Goal: Navigation & Orientation: Find specific page/section

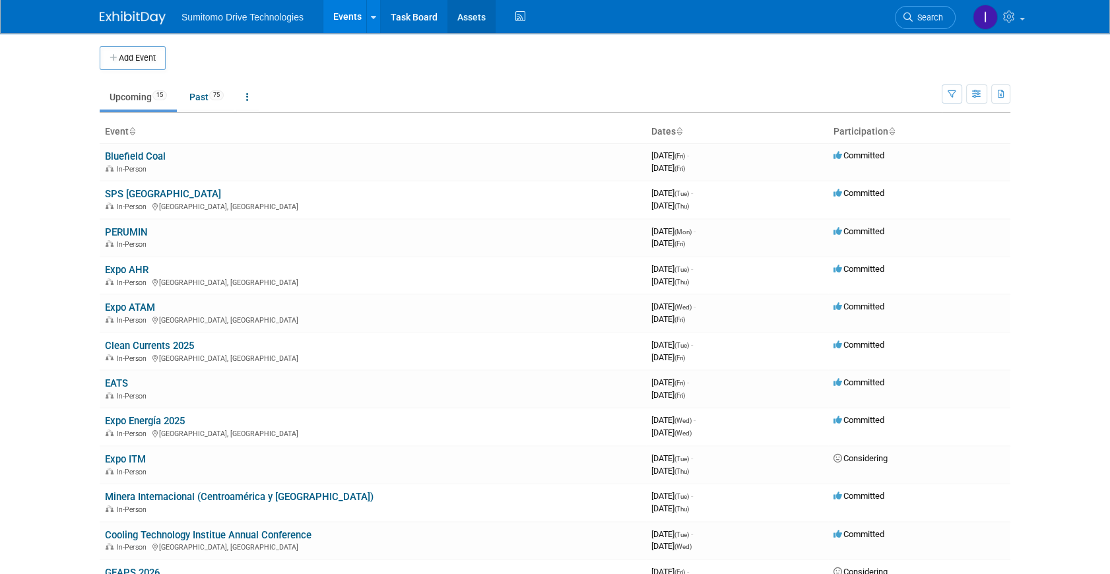
click at [473, 16] on link "Assets" at bounding box center [472, 16] width 48 height 33
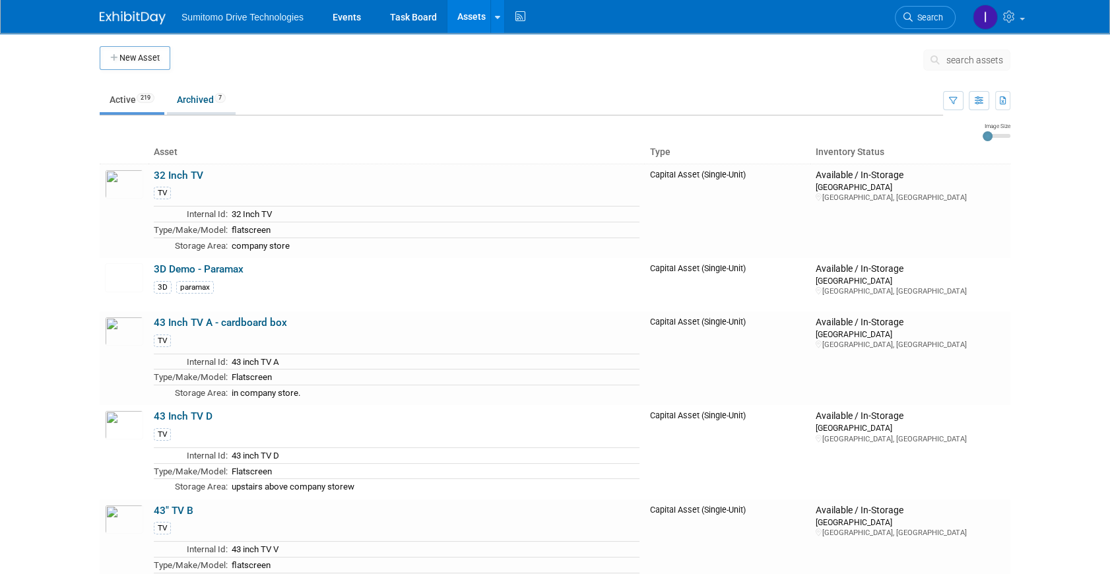
click at [210, 100] on link "Archived 7" at bounding box center [201, 99] width 69 height 25
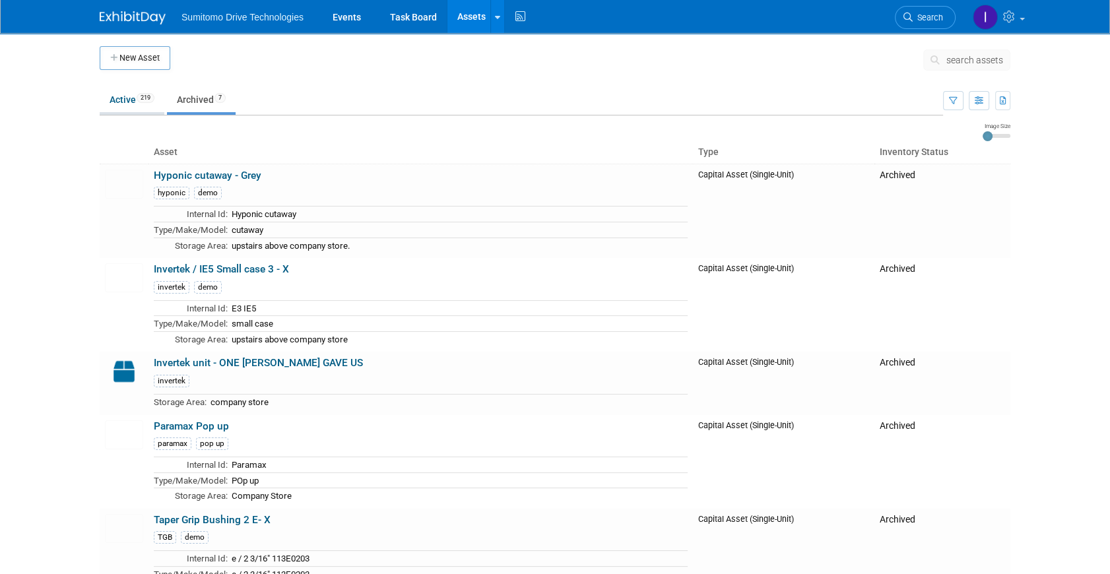
click at [135, 98] on link "Active 219" at bounding box center [132, 99] width 65 height 25
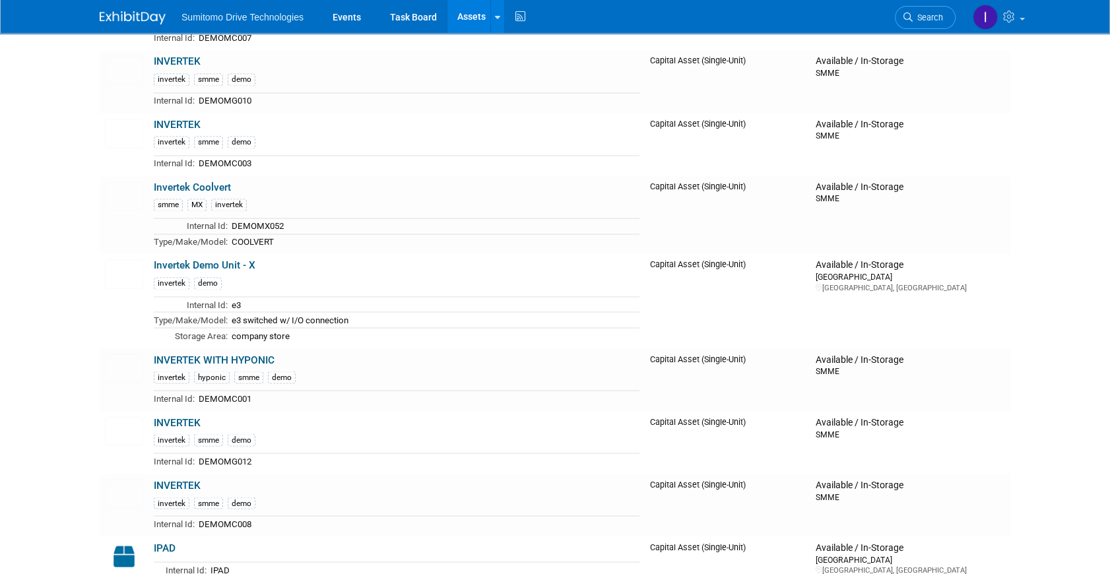
scroll to position [8882, 0]
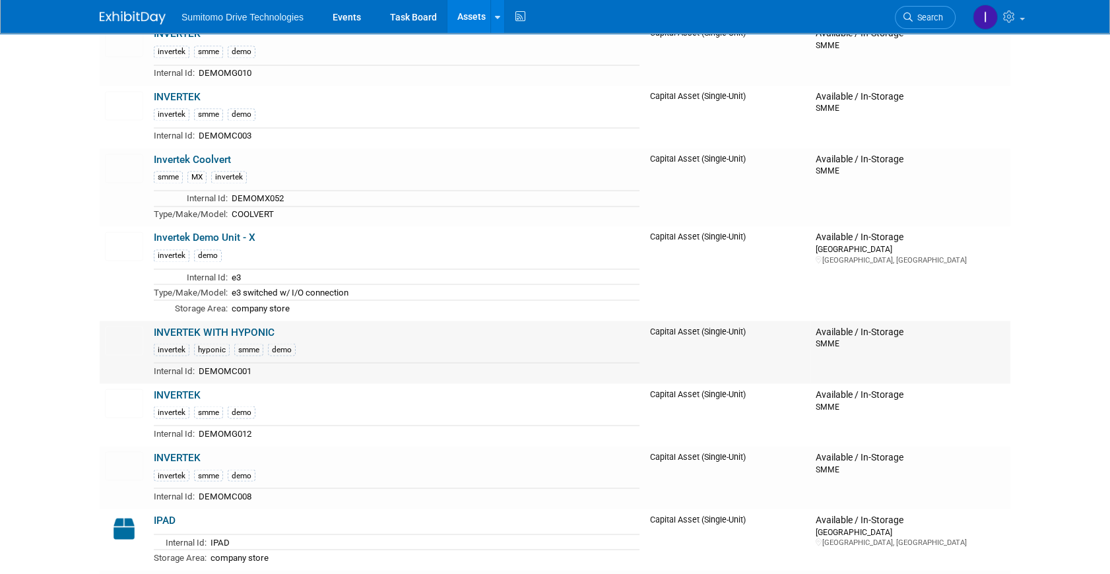
click at [252, 326] on link "INVERTEK WITH HYPONIC" at bounding box center [214, 332] width 121 height 12
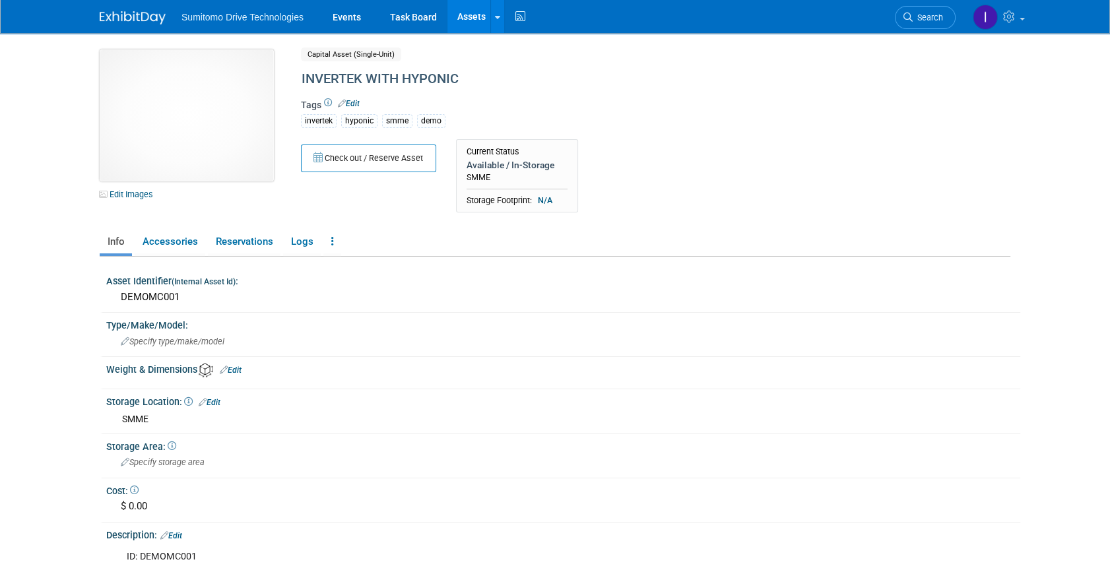
click at [208, 136] on img at bounding box center [187, 116] width 174 height 132
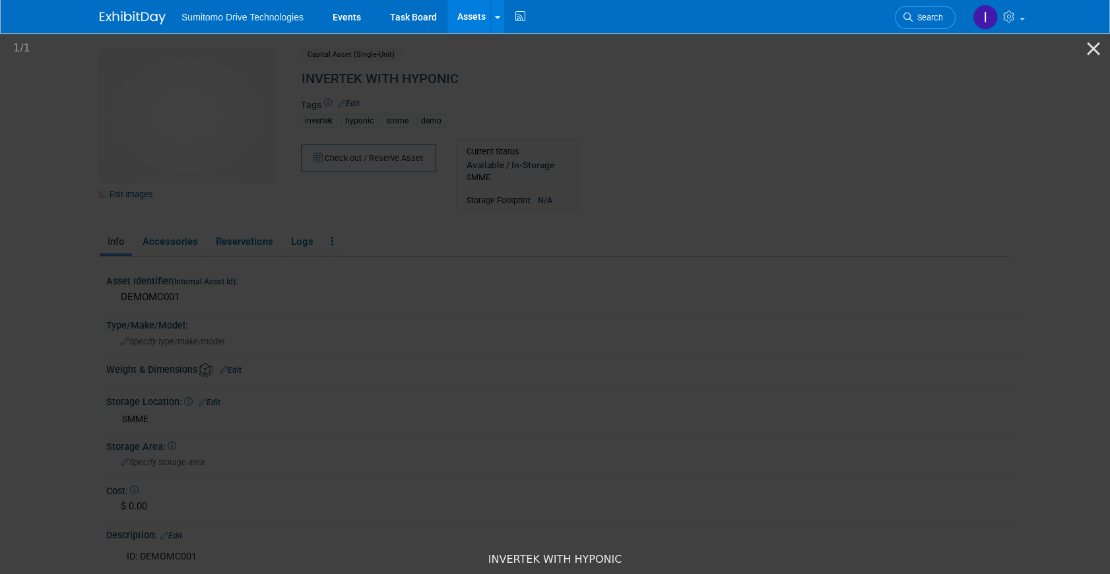
click at [867, 249] on picture at bounding box center [555, 288] width 1110 height 515
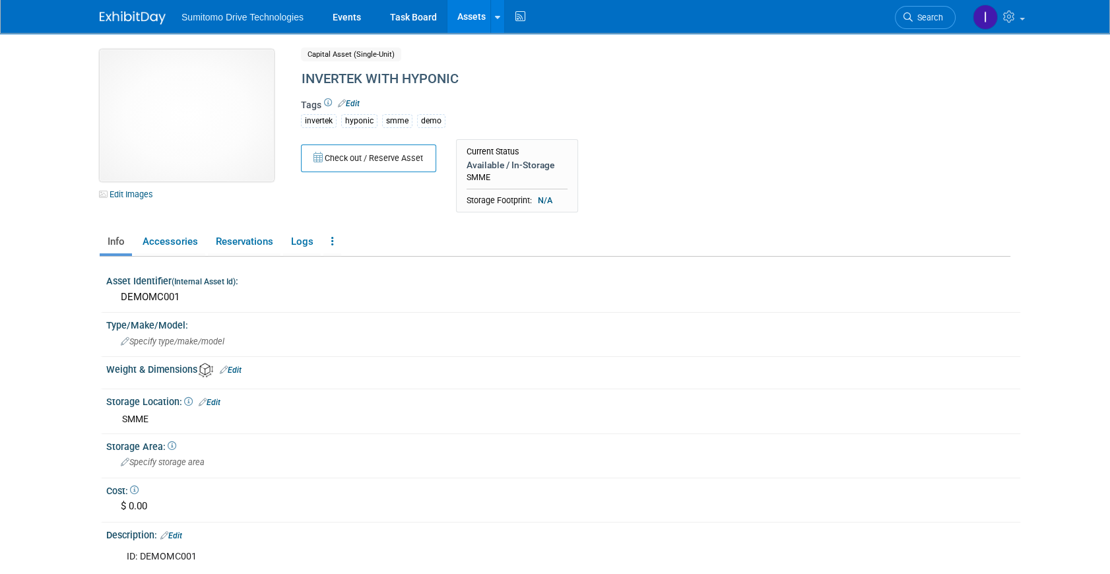
click at [193, 116] on img at bounding box center [187, 116] width 174 height 132
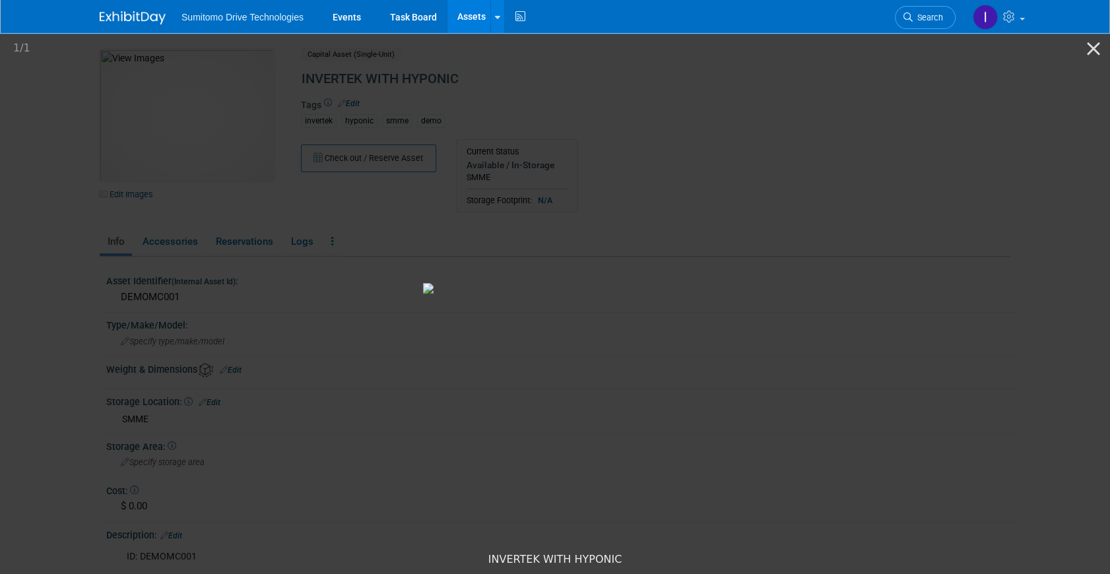
click at [812, 230] on picture at bounding box center [555, 288] width 1110 height 515
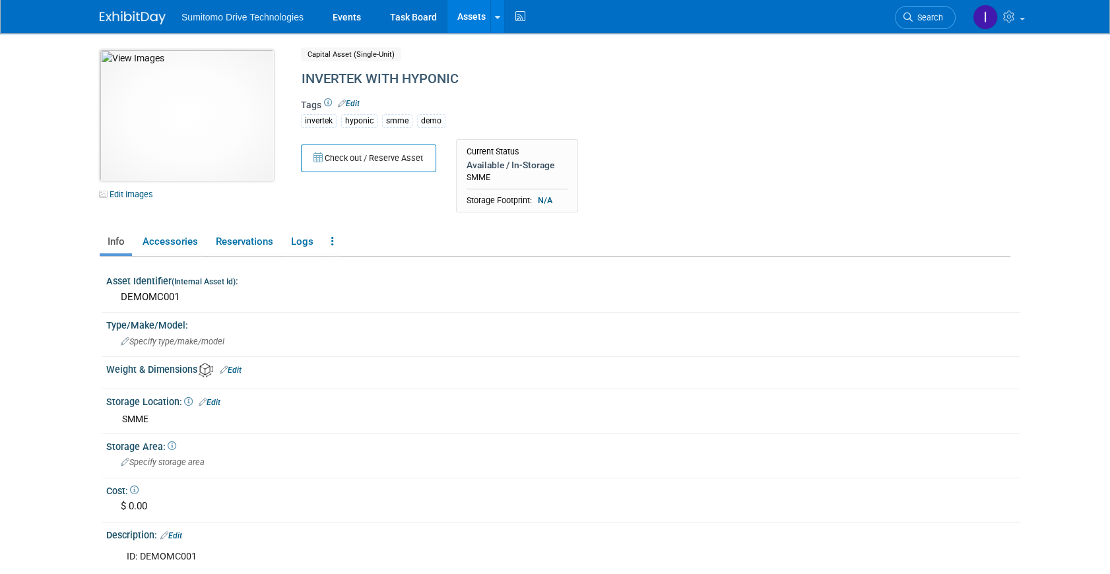
click at [178, 114] on img at bounding box center [187, 116] width 174 height 132
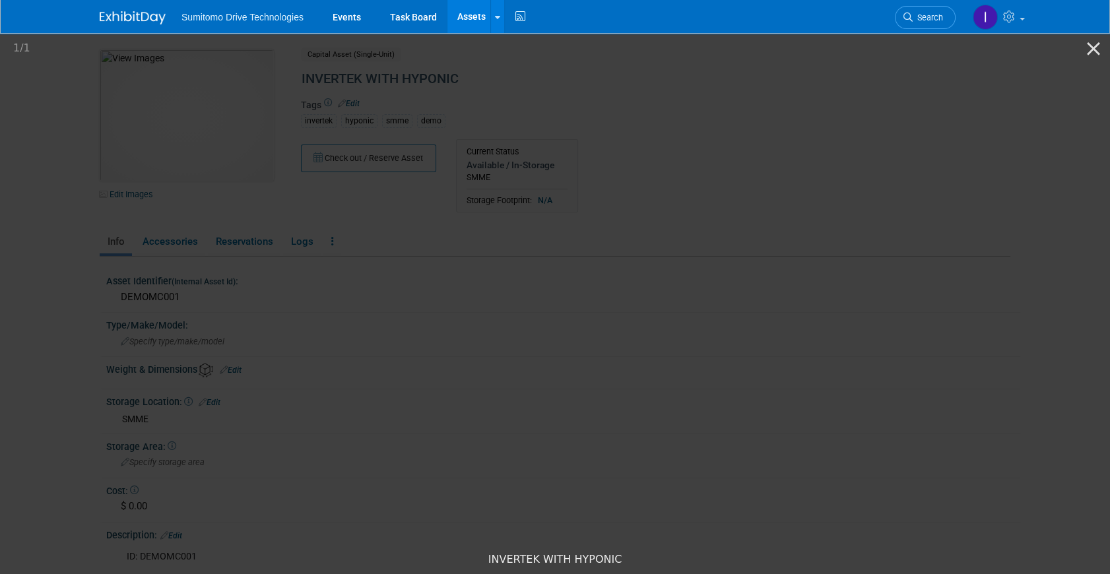
click at [974, 213] on picture at bounding box center [555, 288] width 1110 height 515
click at [885, 119] on picture at bounding box center [555, 288] width 1110 height 515
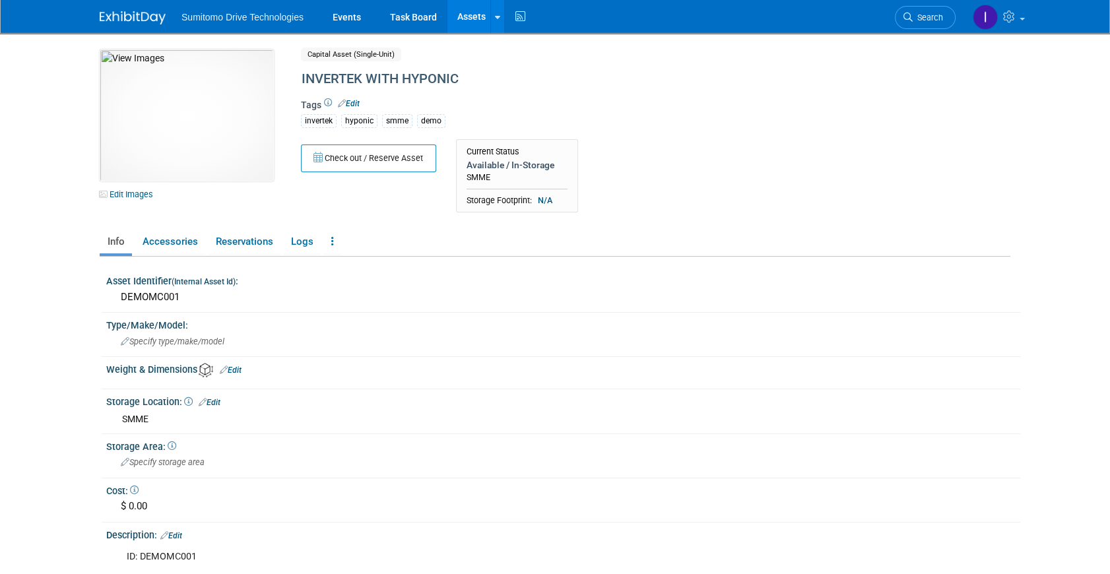
click at [271, 13] on span "Sumitomo Drive Technologies" at bounding box center [243, 17] width 122 height 11
click at [345, 19] on link "Events" at bounding box center [347, 16] width 48 height 33
